Goal: Transaction & Acquisition: Purchase product/service

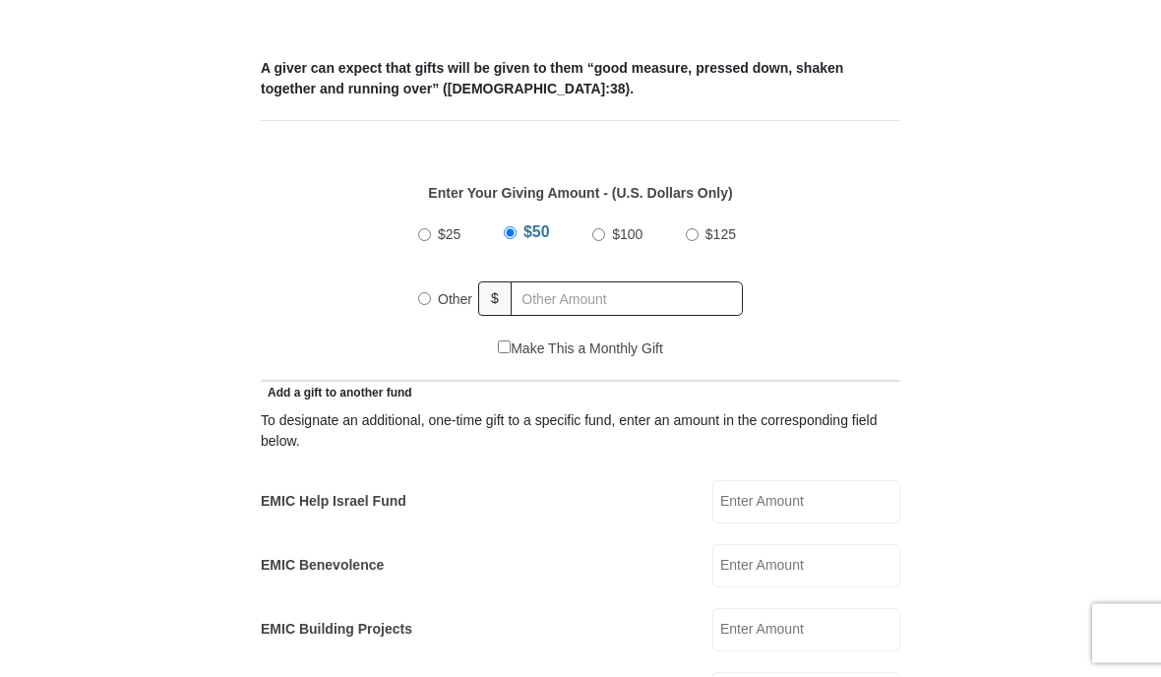
scroll to position [752, 0]
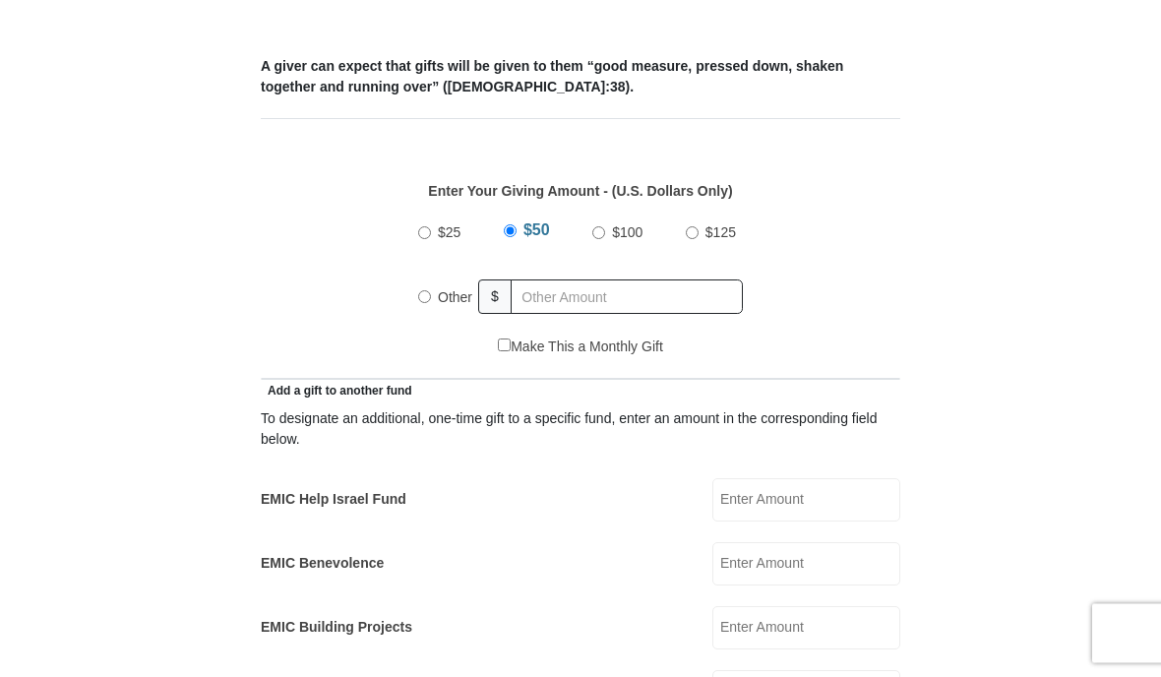
click at [423, 296] on input "Other" at bounding box center [424, 297] width 13 height 13
radio input "true"
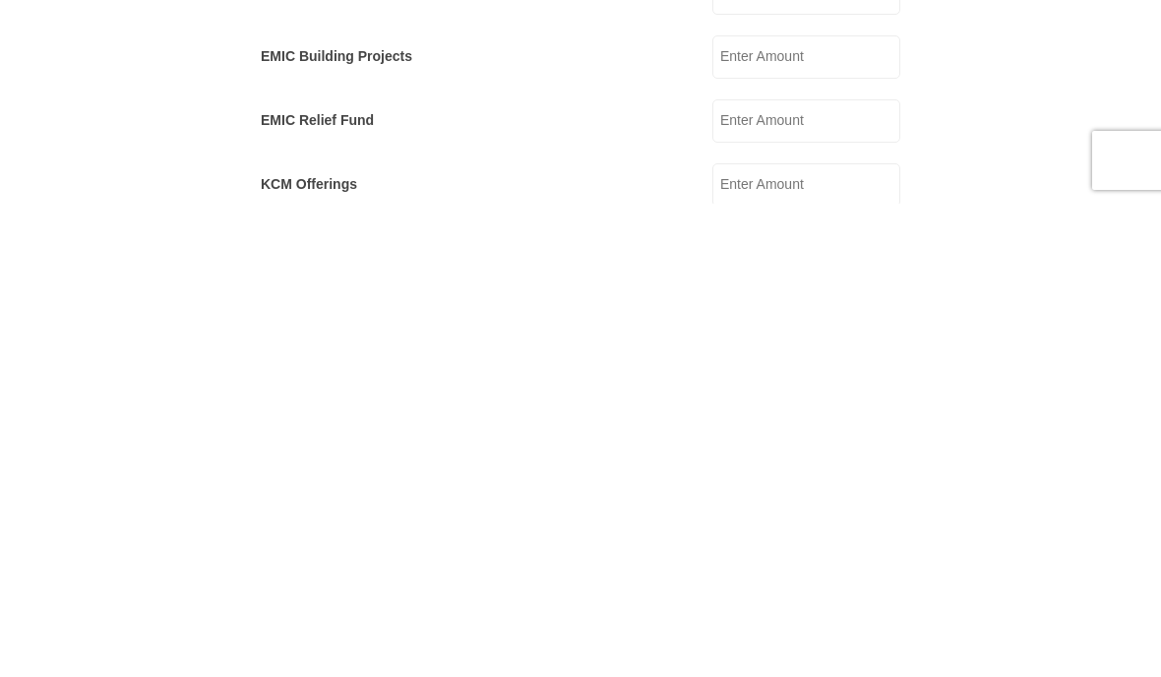
scroll to position [853, 0]
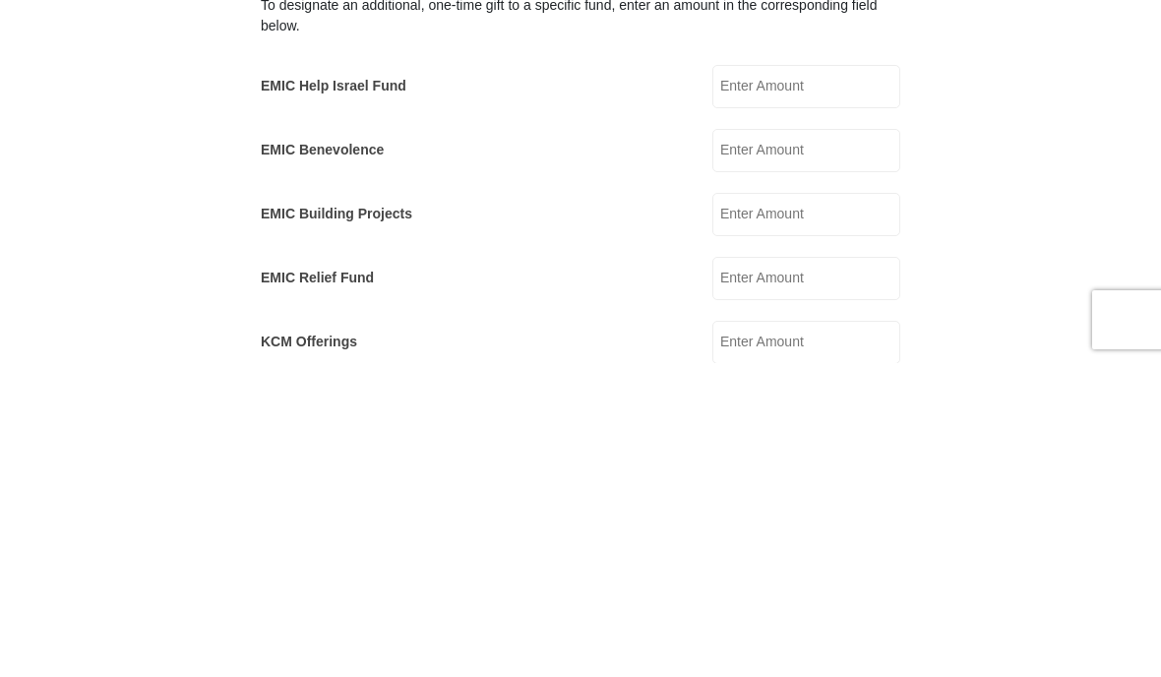
type input "4000"
click at [798, 379] on input "EMIC Help Israel Fund" at bounding box center [806, 400] width 188 height 43
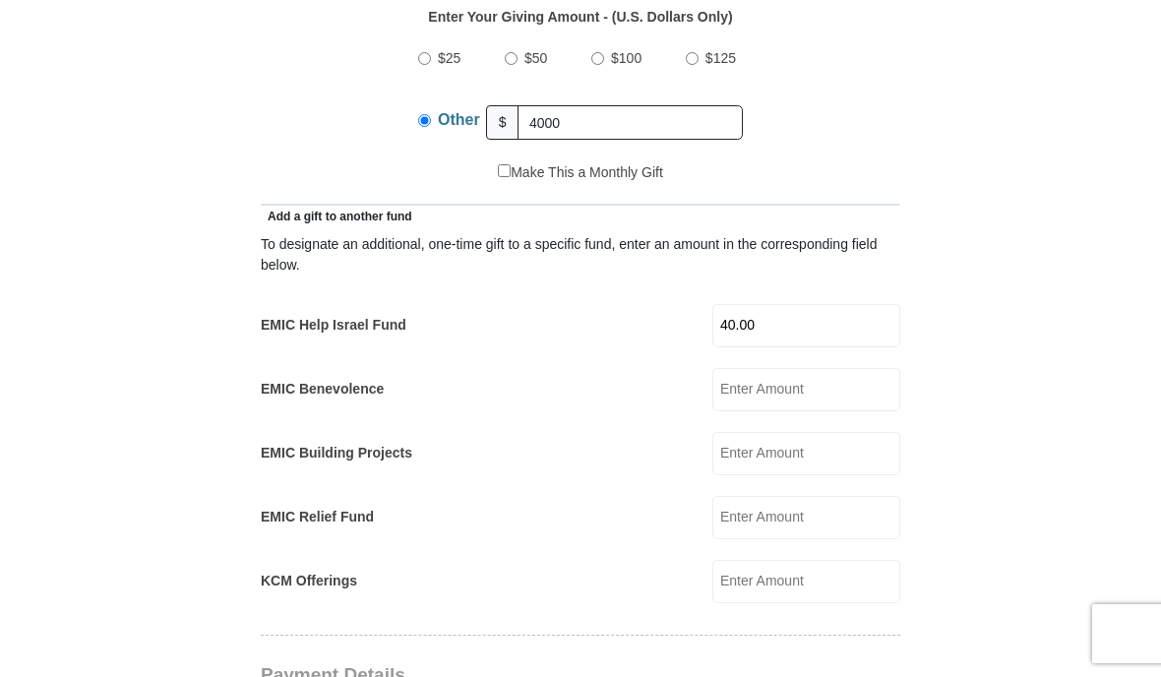
scroll to position [924, 0]
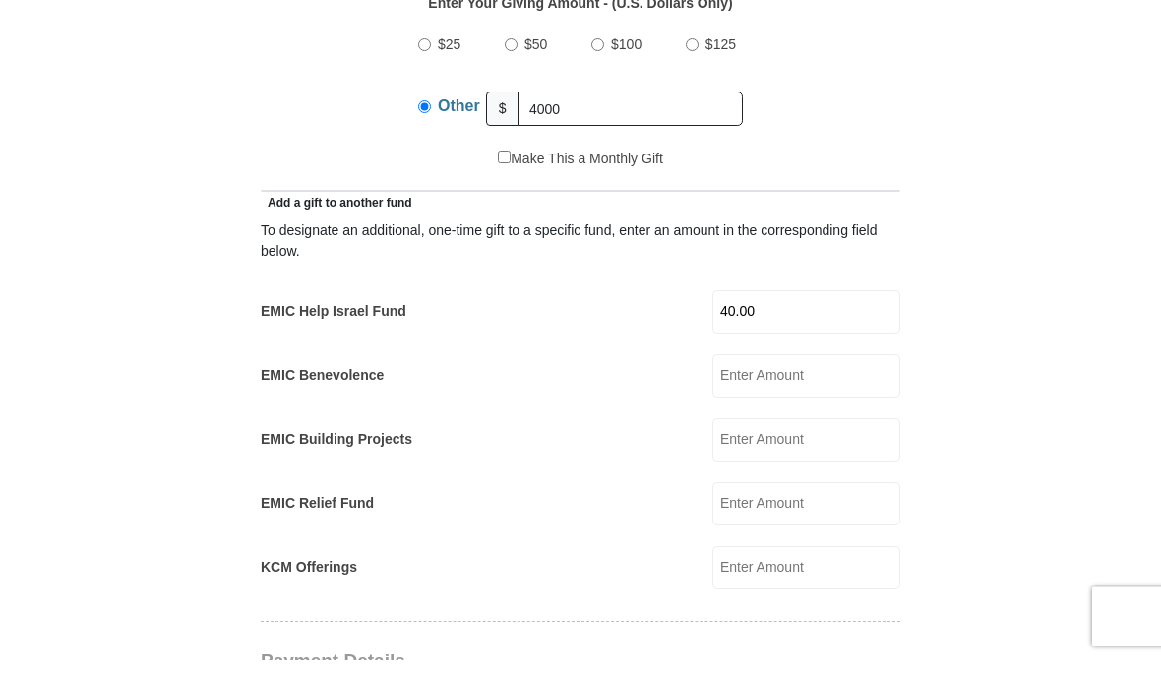
type input "40.00"
click at [597, 109] on input "4000" at bounding box center [629, 126] width 225 height 34
type input "4"
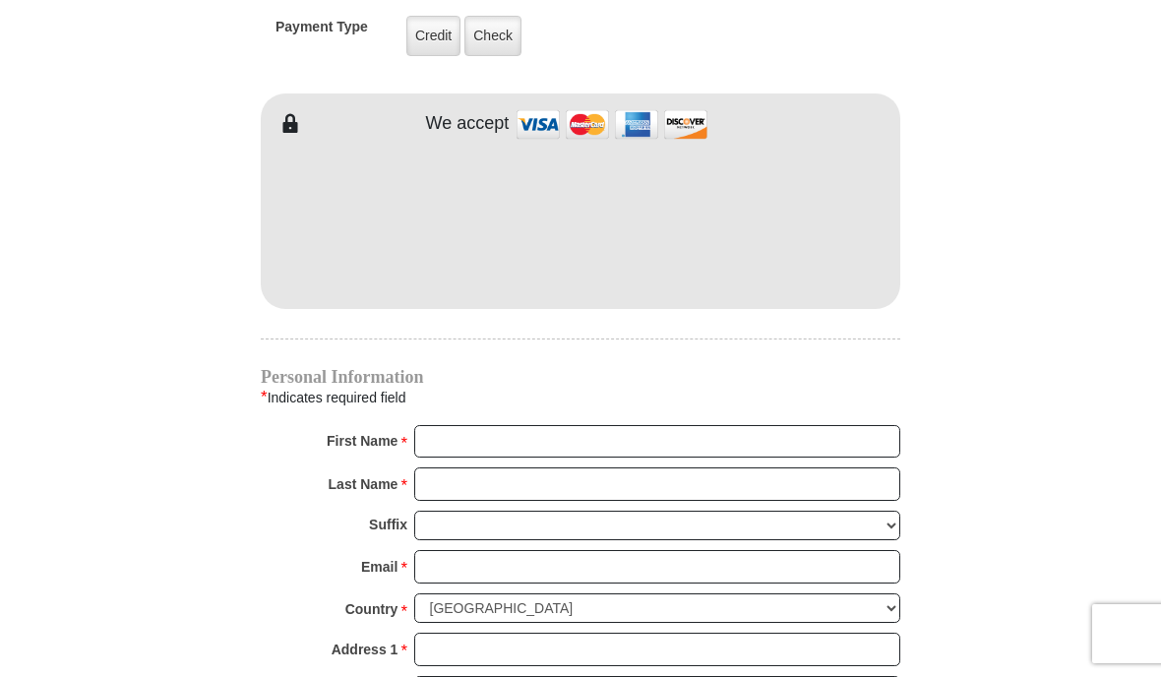
scroll to position [1620, 0]
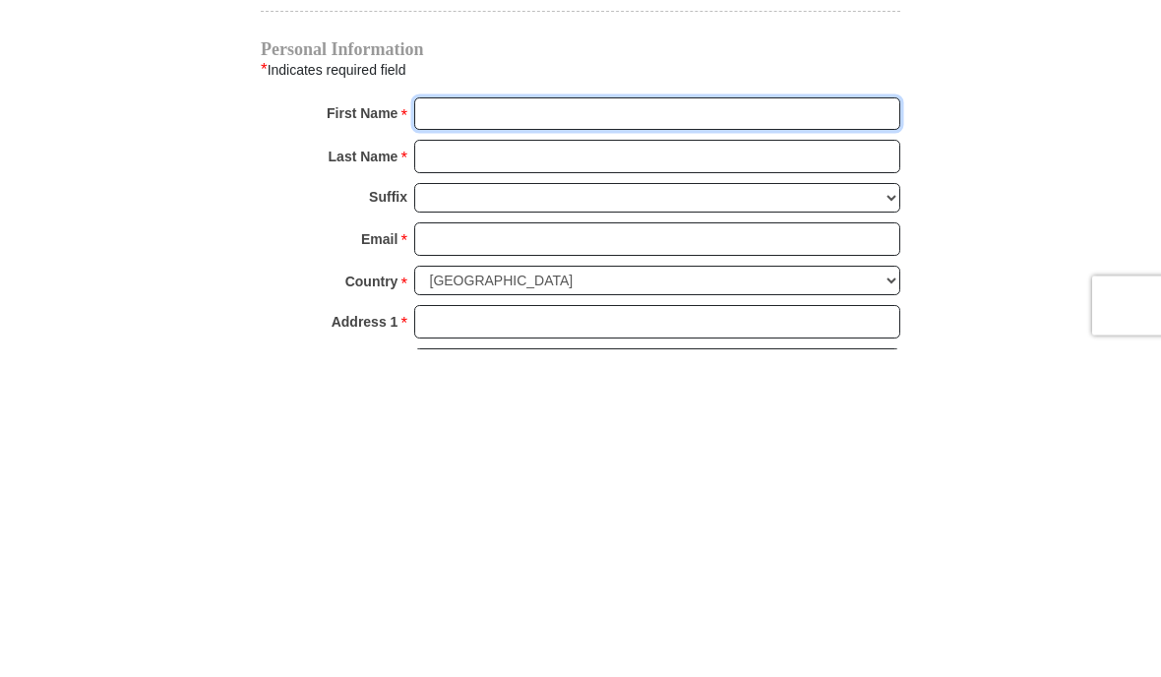
click at [522, 426] on input "First Name *" at bounding box center [657, 442] width 486 height 33
type input "[PERSON_NAME]"
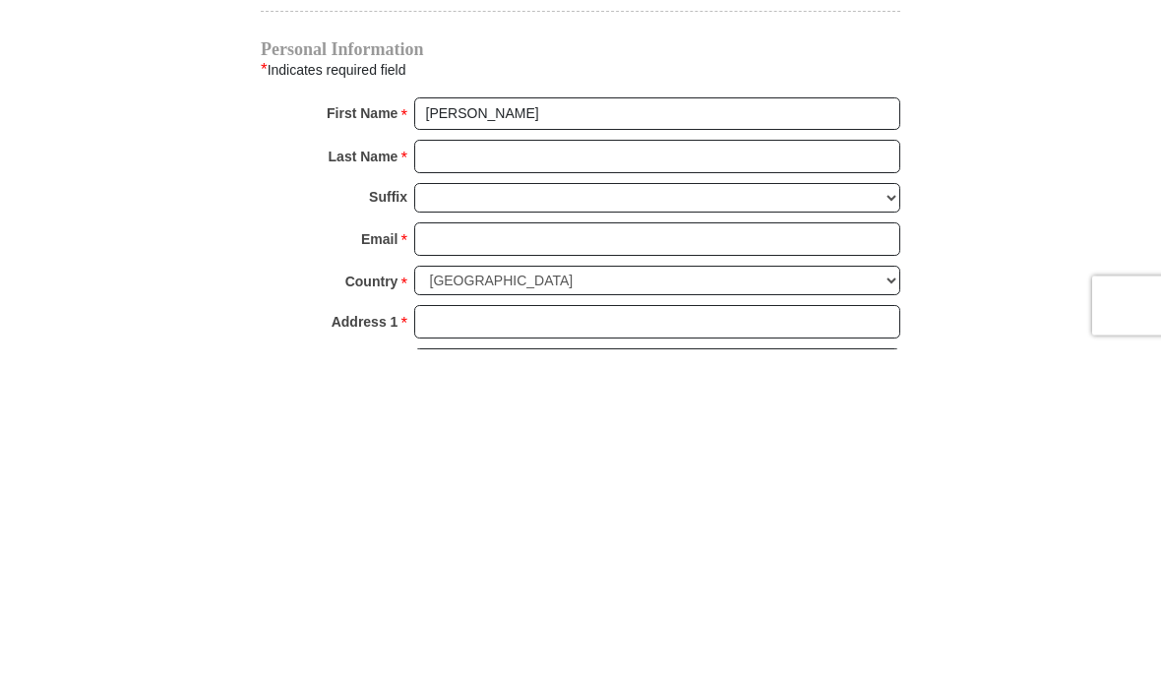
click at [500, 468] on input "Last Name *" at bounding box center [657, 484] width 486 height 33
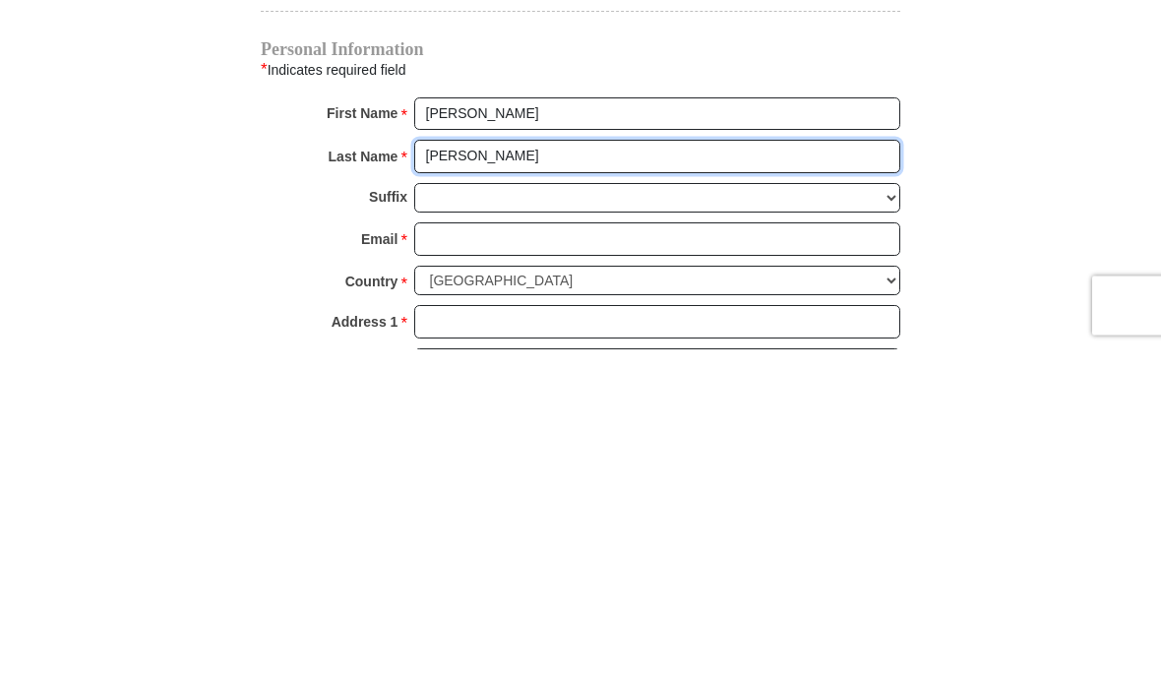
type input "[PERSON_NAME]"
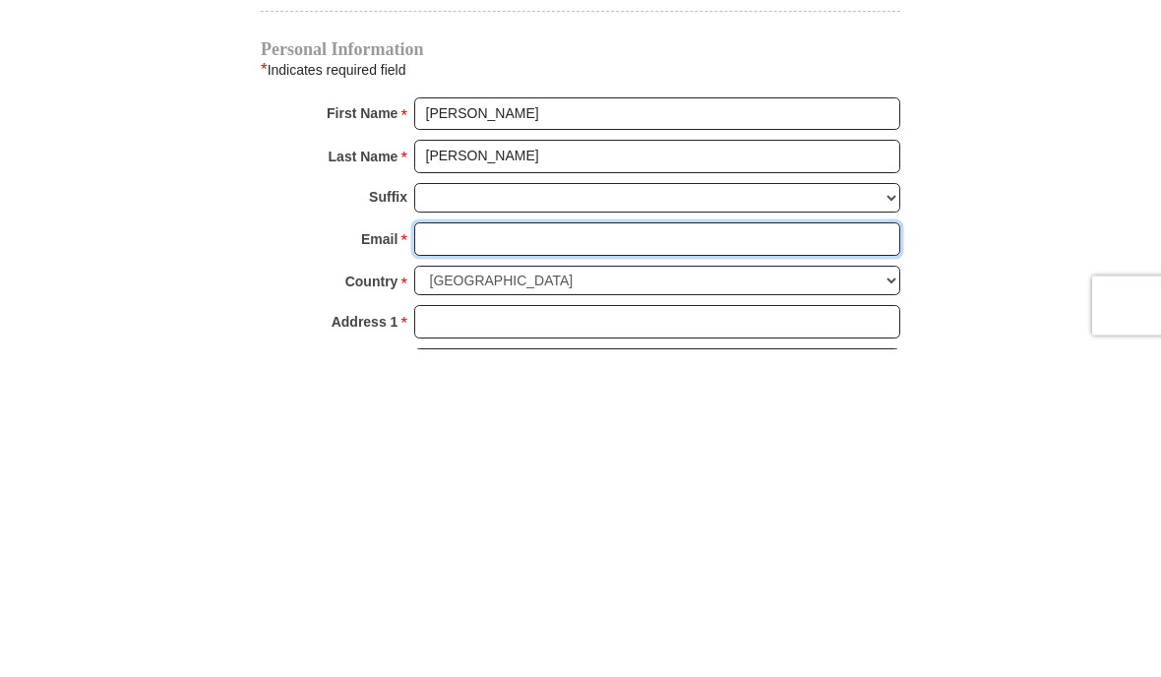
click at [504, 551] on input "Email *" at bounding box center [657, 567] width 486 height 33
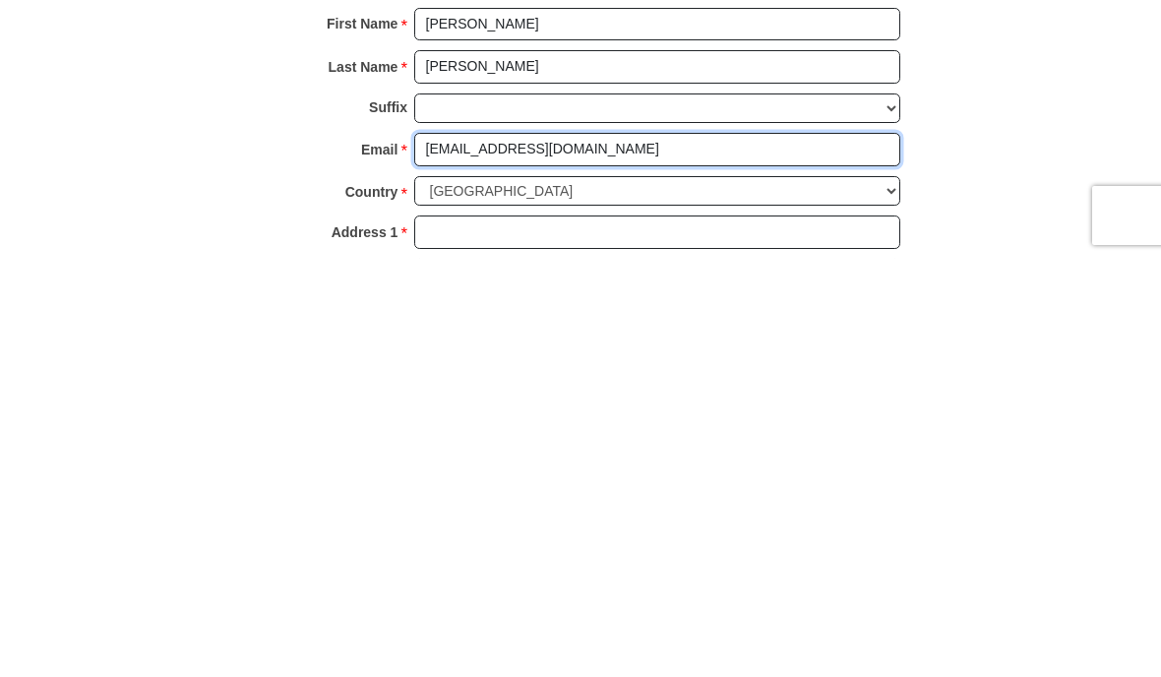
type input "[EMAIL_ADDRESS][DOMAIN_NAME]"
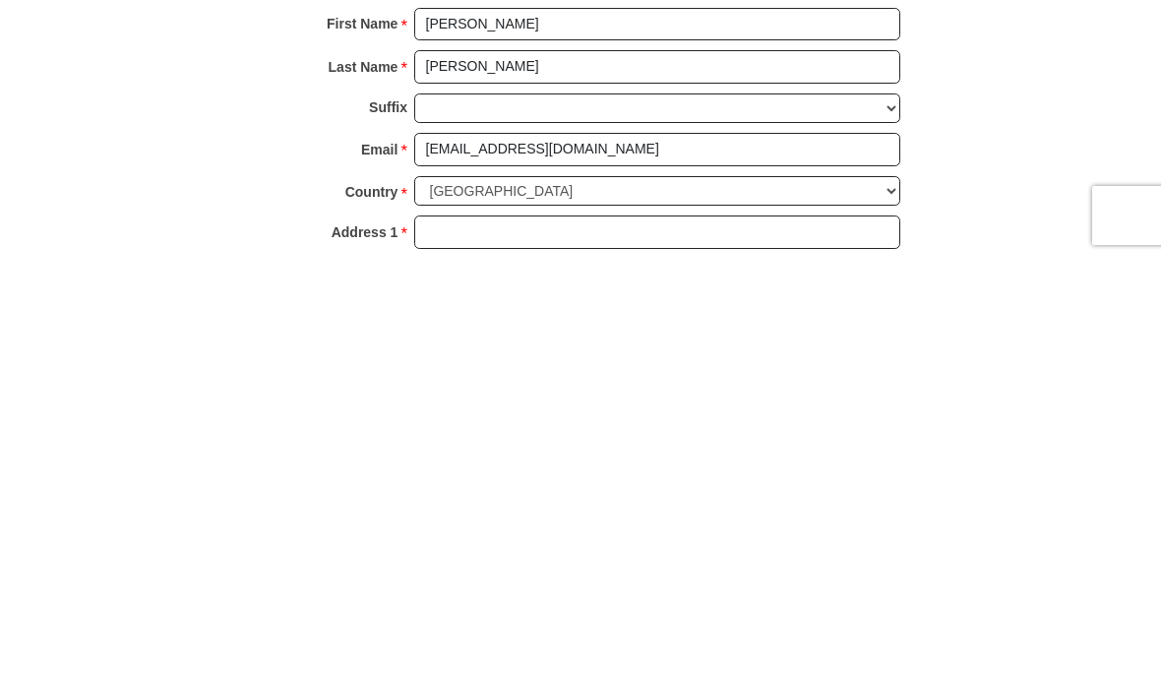
click at [469, 633] on input "Address 1 *" at bounding box center [657, 649] width 486 height 33
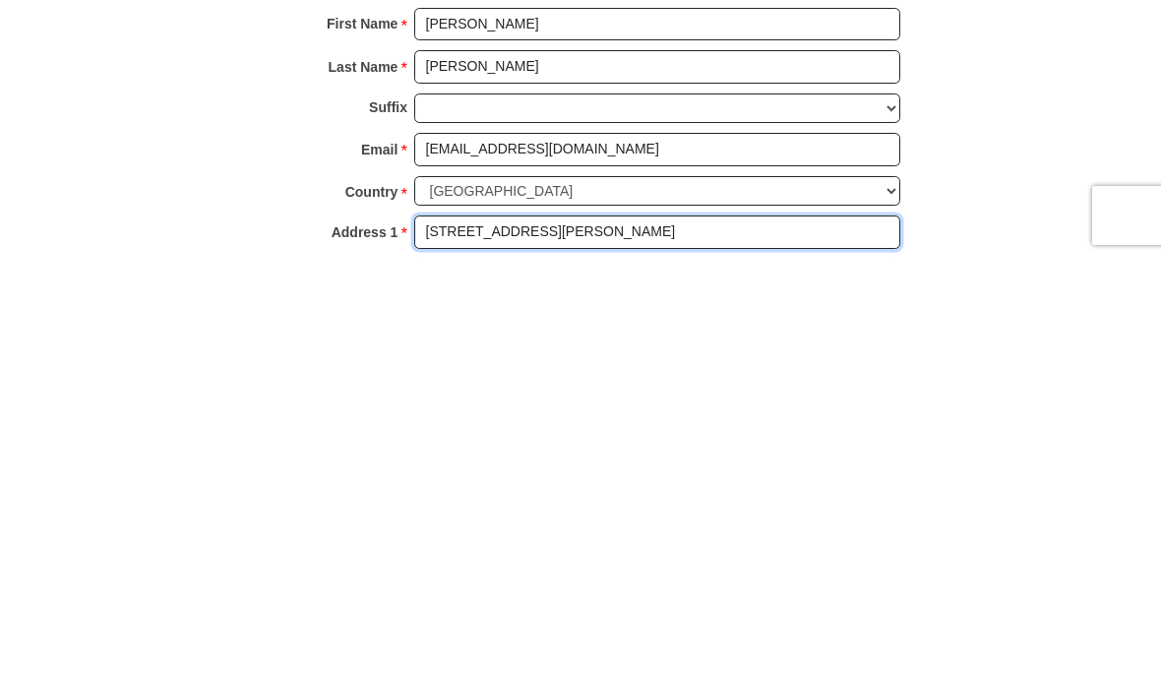
type input "[STREET_ADDRESS][PERSON_NAME]"
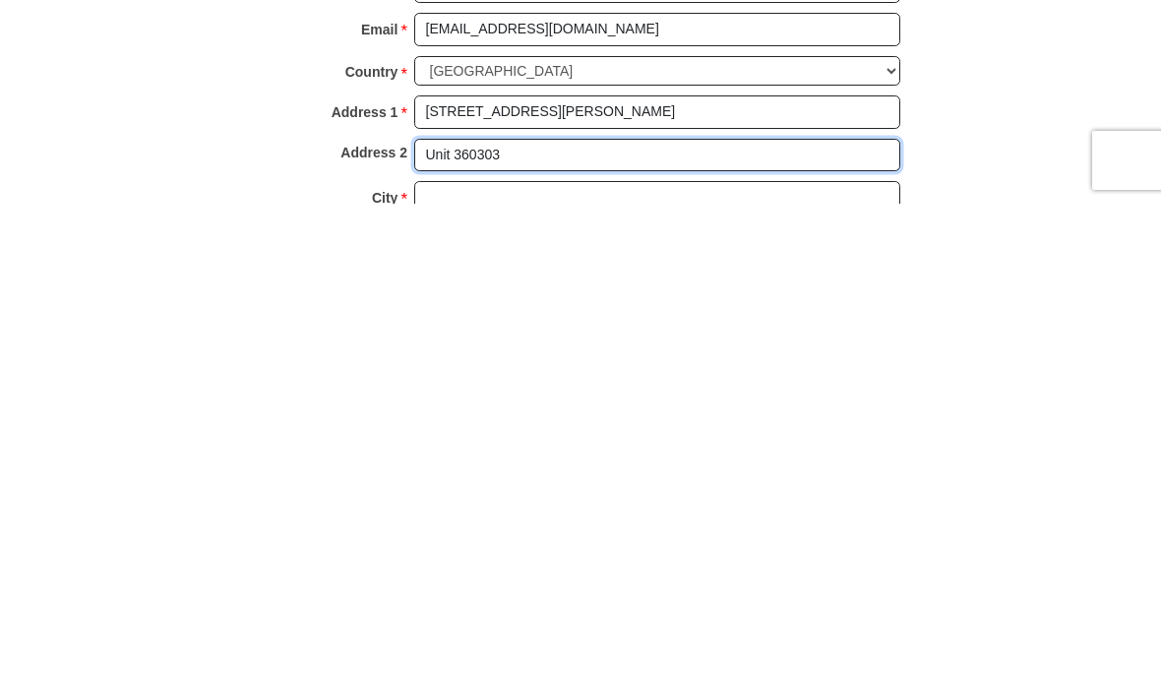
type input "Unit 360303"
click at [522, 654] on input "City *" at bounding box center [657, 670] width 486 height 33
type input "Milpitas"
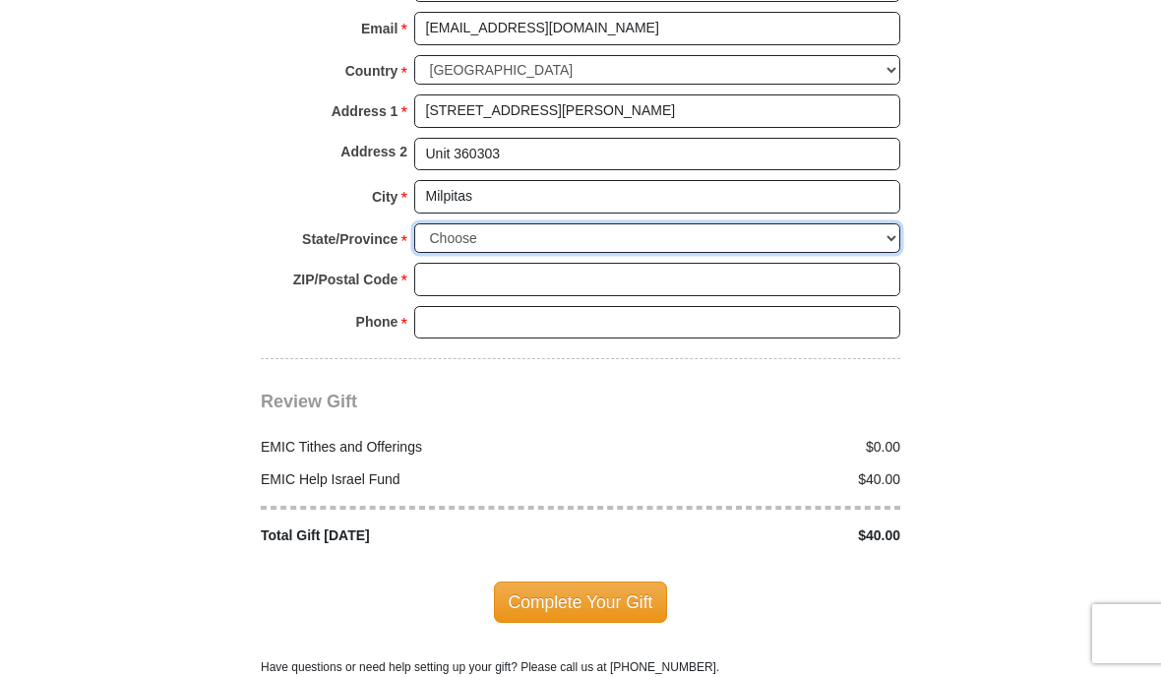
select select "CA"
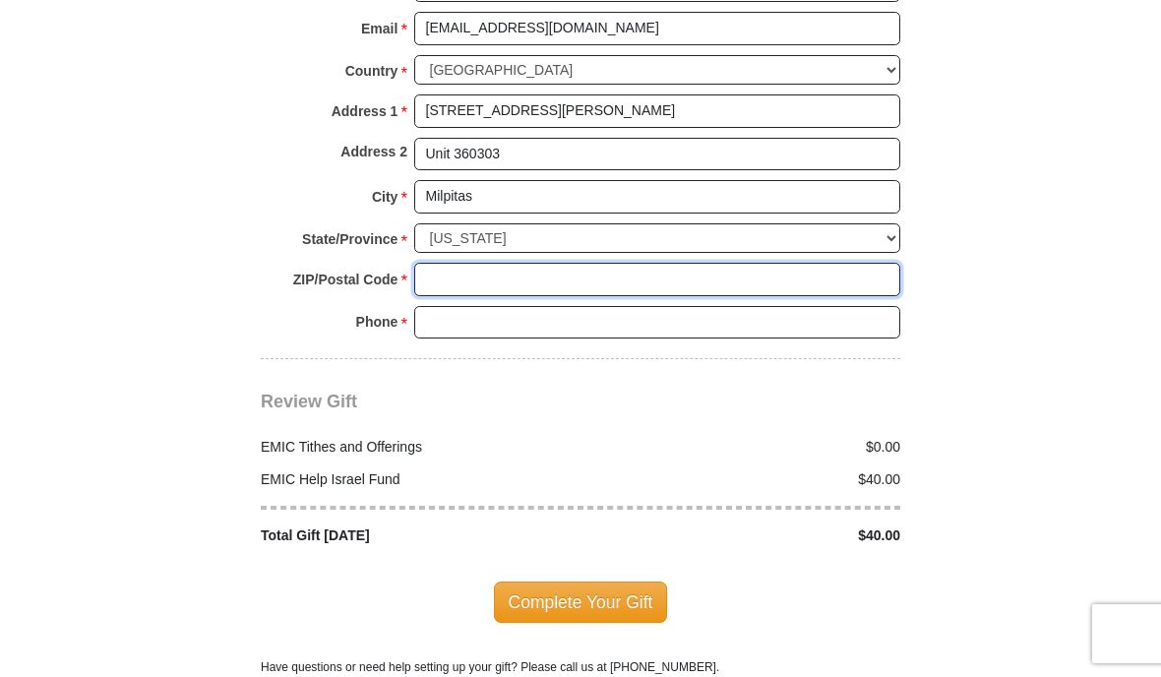
click at [499, 263] on input "ZIP/Postal Code *" at bounding box center [657, 279] width 486 height 33
type input "95036"
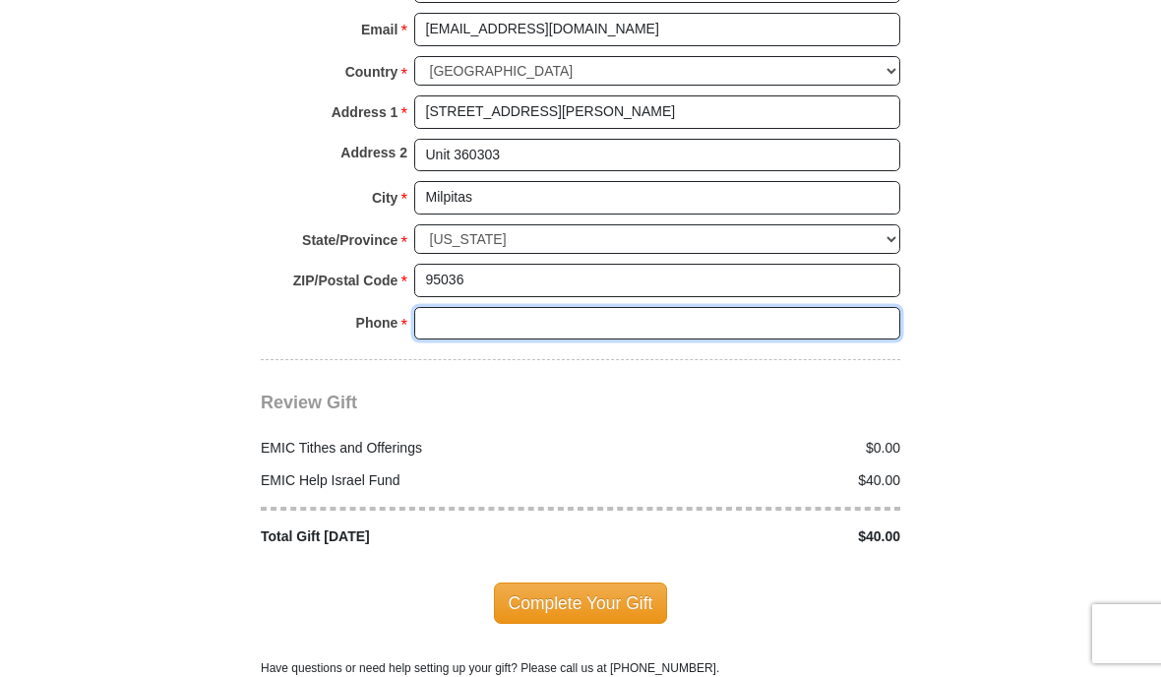
click at [517, 310] on input "Phone * *" at bounding box center [657, 323] width 486 height 33
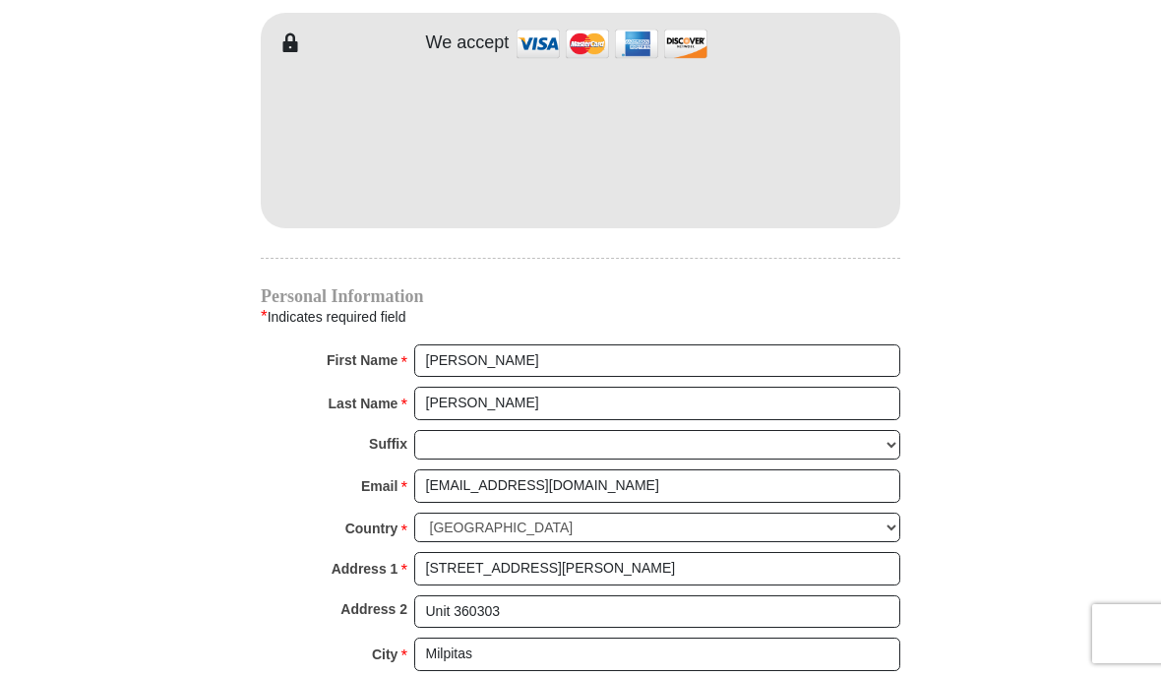
scroll to position [1697, 0]
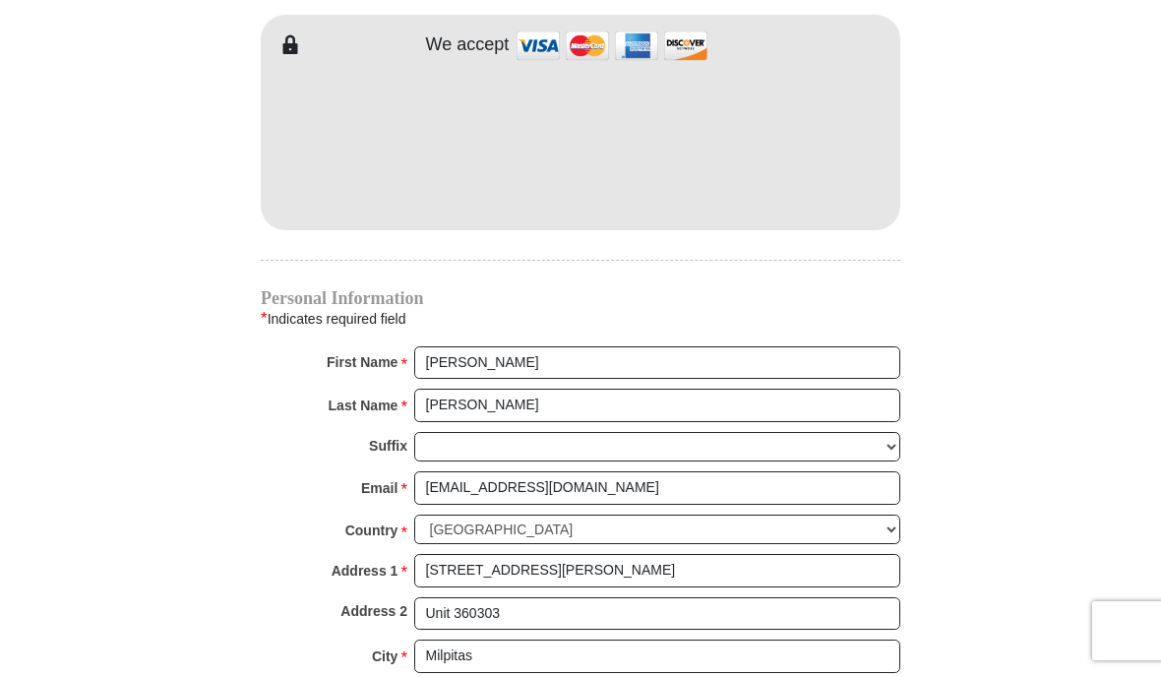
type input "4089905013"
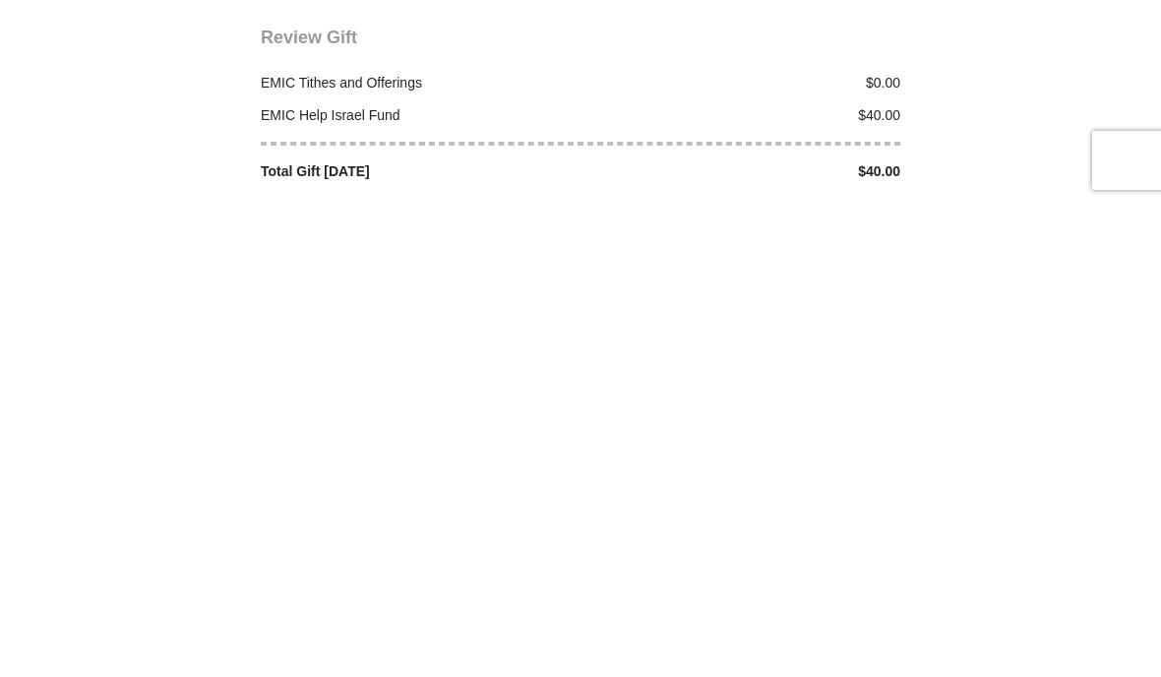
scroll to position [2105, 0]
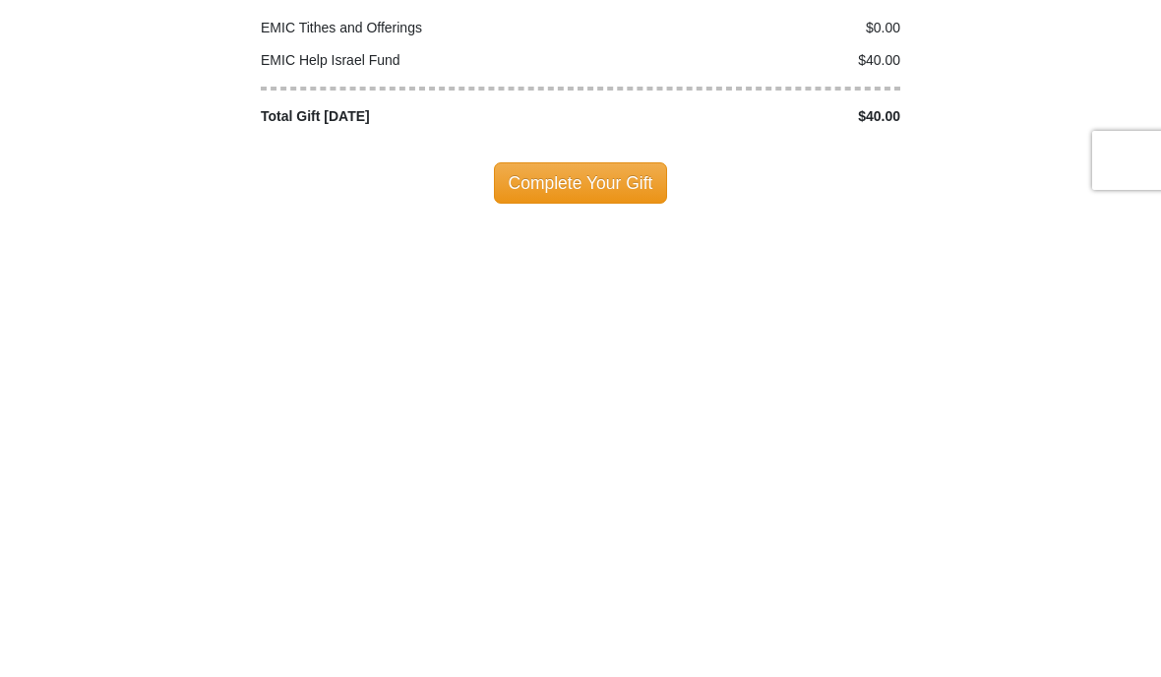
click at [566, 635] on span "Complete Your Gift" at bounding box center [581, 655] width 174 height 41
